Goal: Task Accomplishment & Management: Manage account settings

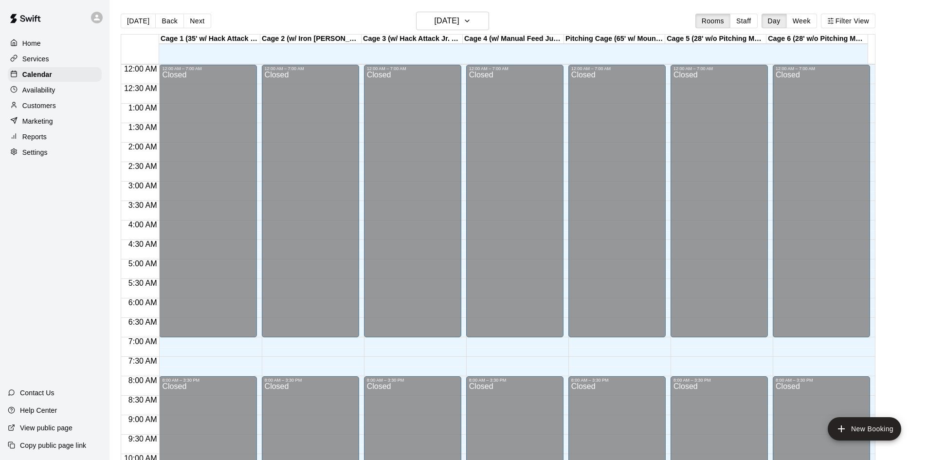
scroll to position [499, 0]
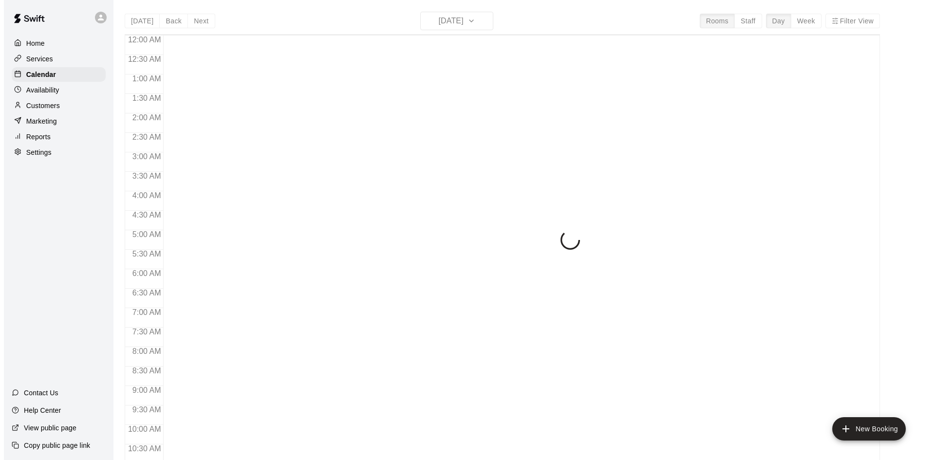
scroll to position [499, 0]
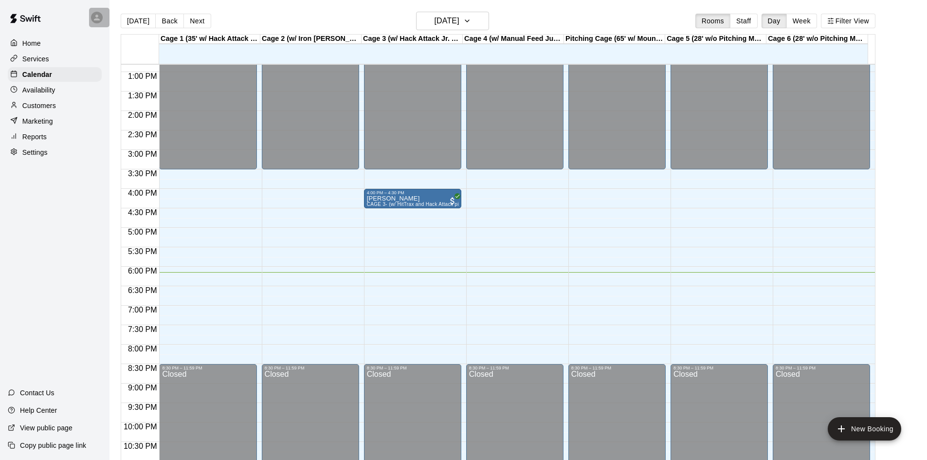
click at [94, 19] on icon at bounding box center [96, 17] width 9 height 9
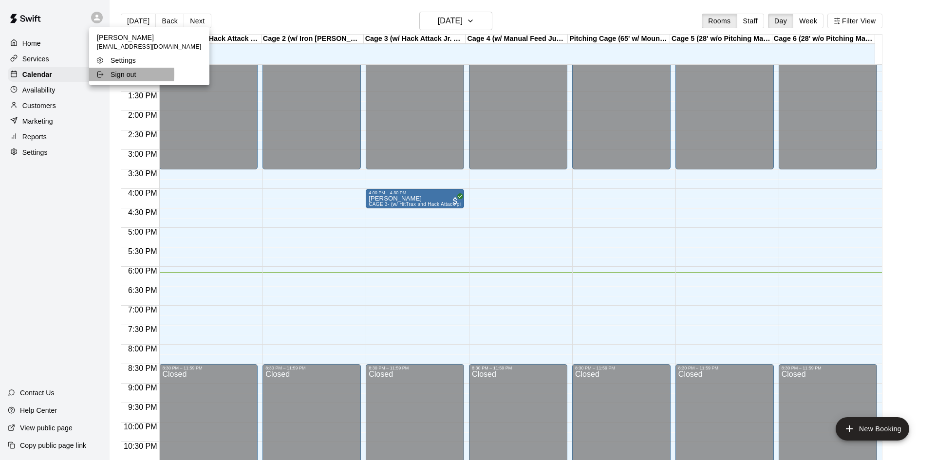
click at [109, 74] on div "Sign out" at bounding box center [127, 75] width 63 height 10
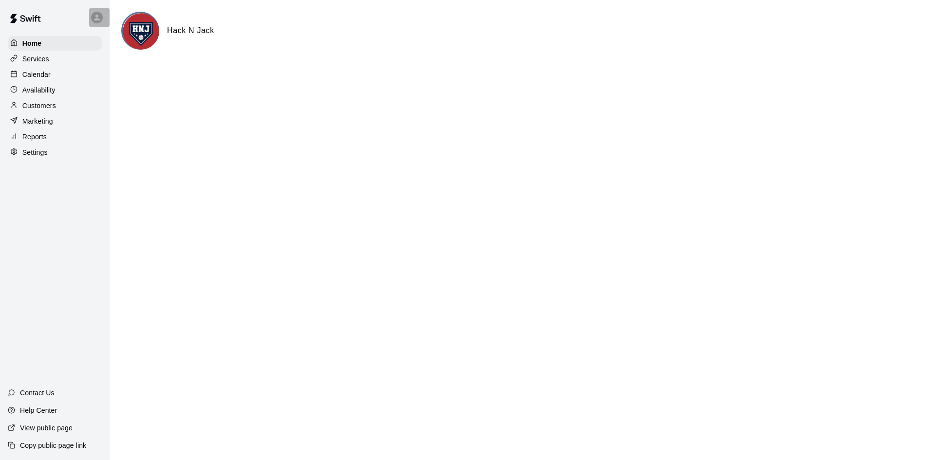
click at [94, 16] on icon at bounding box center [96, 17] width 9 height 9
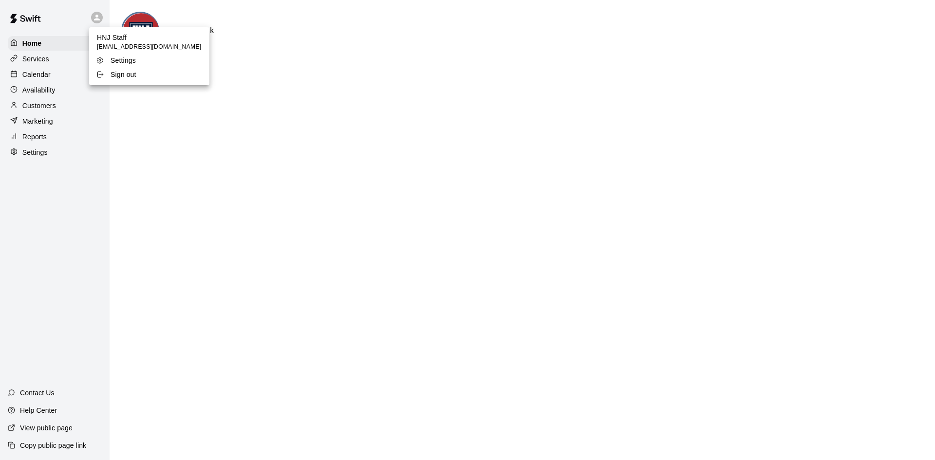
click at [382, 218] on div at bounding box center [467, 230] width 935 height 460
